Goal: Obtain resource: Download file/media

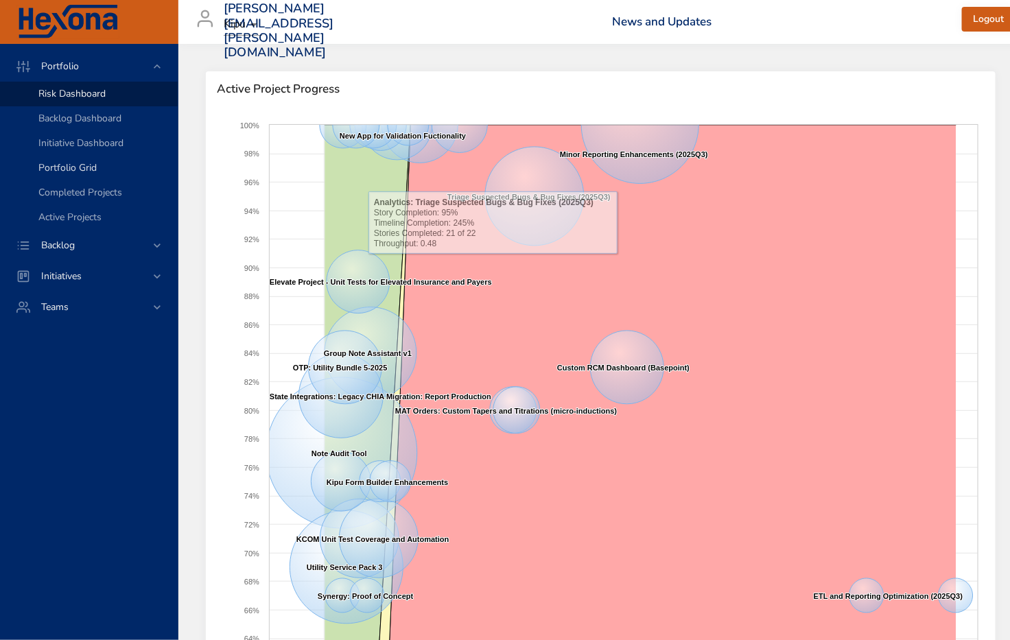
click at [49, 160] on link "Portfolio Grid" at bounding box center [89, 168] width 178 height 25
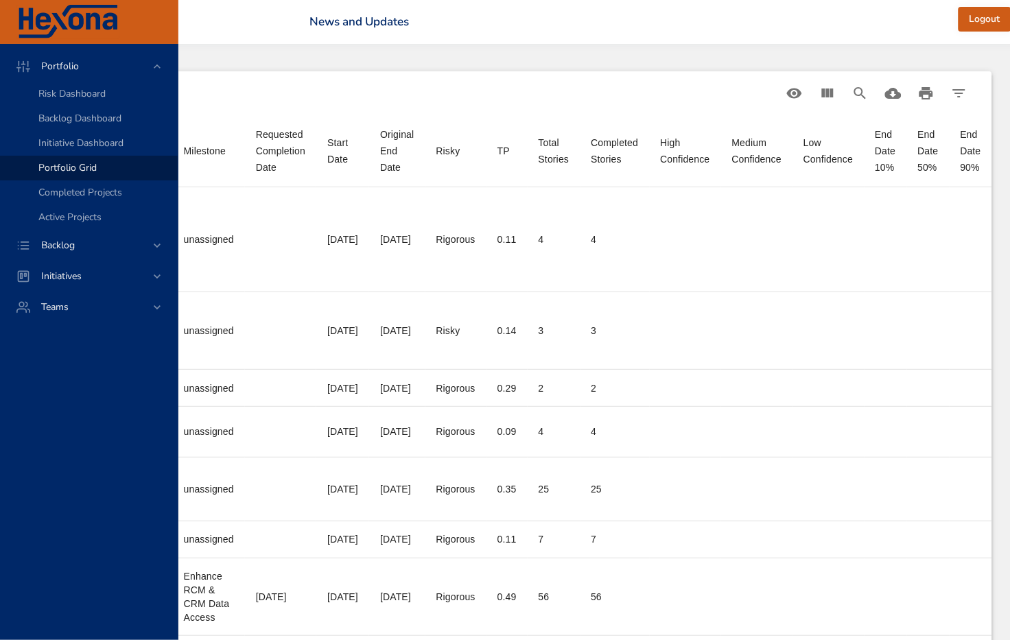
scroll to position [0, 644]
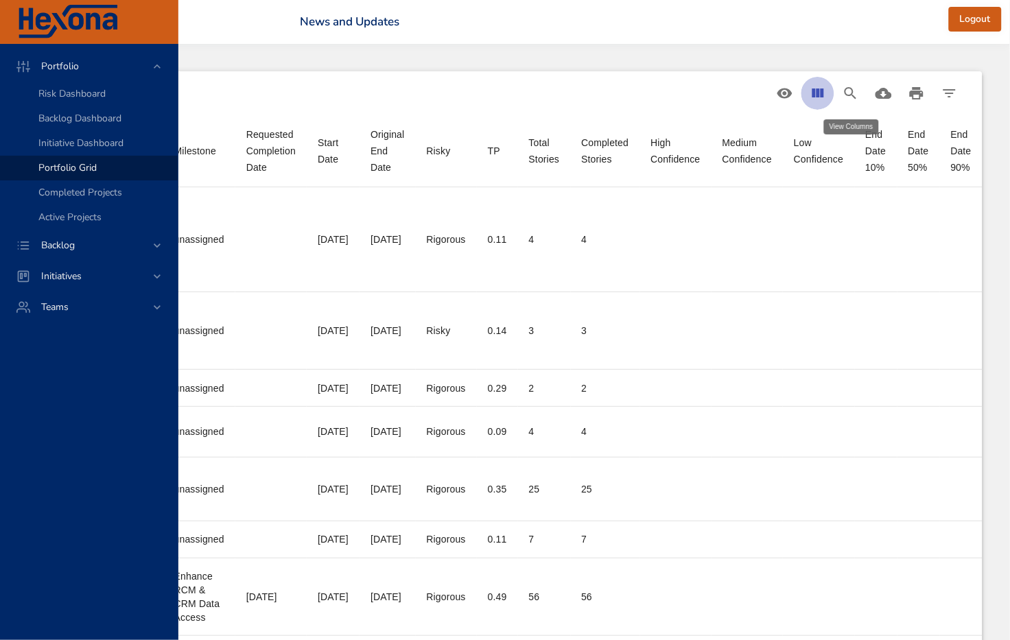
click at [817, 95] on icon "View Columns" at bounding box center [818, 93] width 12 height 9
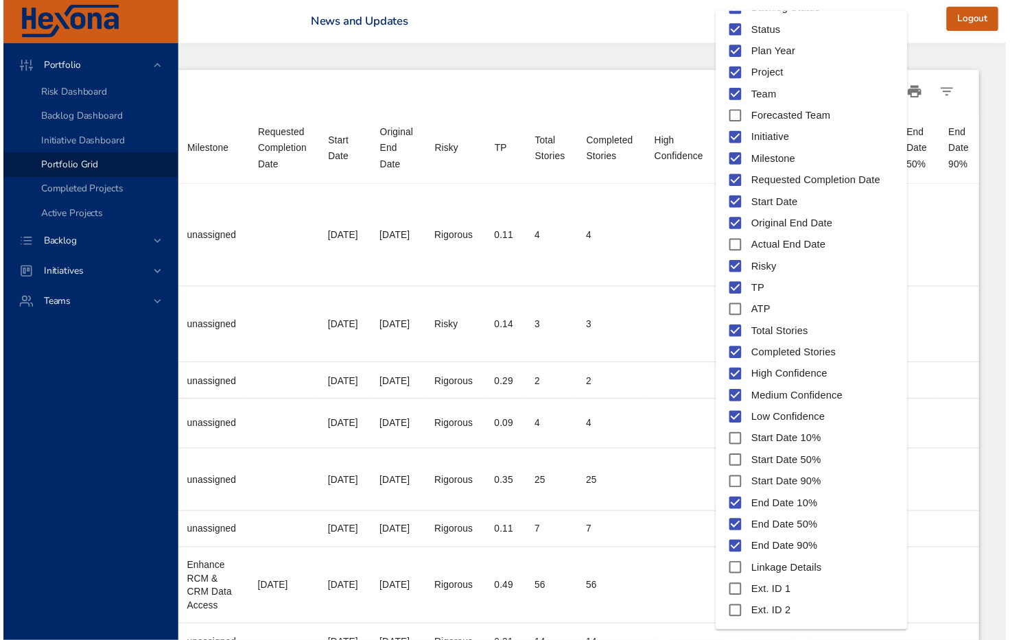
scroll to position [93, 0]
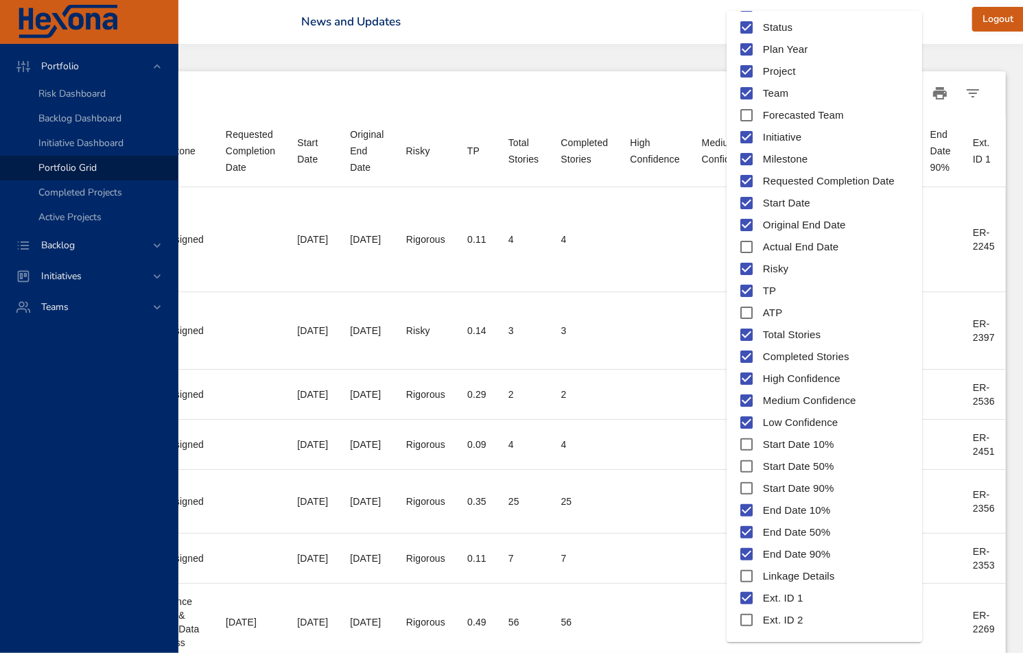
click at [692, 23] on div at bounding box center [511, 326] width 1023 height 653
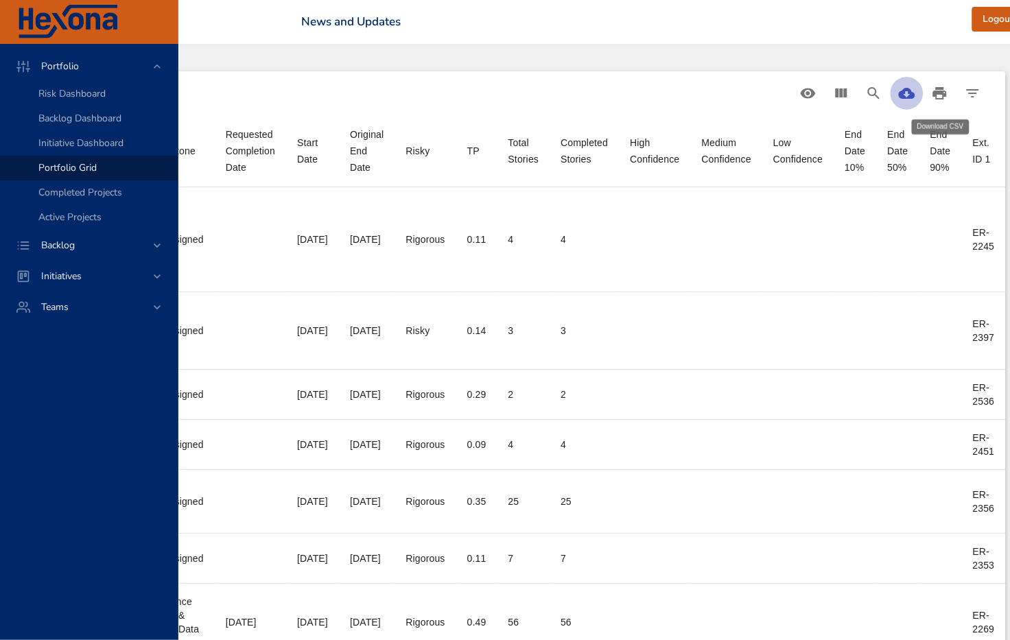
click at [915, 91] on icon "Download CSV" at bounding box center [907, 93] width 16 height 16
